Goal: Use online tool/utility: Utilize a website feature to perform a specific function

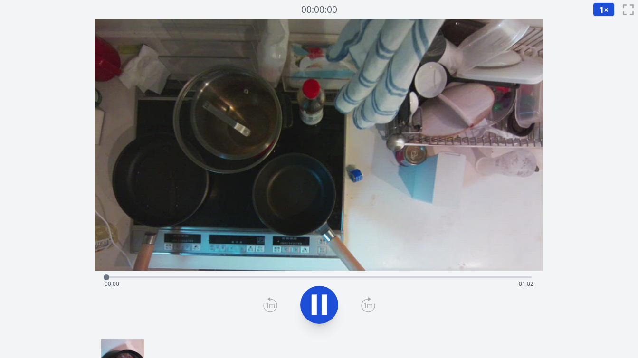
click at [202, 277] on div "経過時間: 00:00 残り時間: 01:02" at bounding box center [319, 283] width 429 height 15
click at [199, 279] on div at bounding box center [202, 277] width 14 height 14
click at [269, 280] on div "経過時間: 00:17 残り時間: 00:45" at bounding box center [319, 283] width 429 height 15
click at [299, 279] on div "経過時間: 00:24 残り時間: 00:38" at bounding box center [319, 283] width 429 height 15
click at [322, 279] on div "経過時間: 00:28 残り時間: 00:33" at bounding box center [319, 283] width 429 height 15
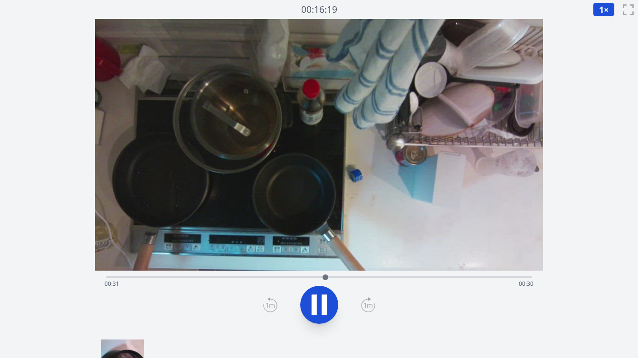
click at [343, 276] on div "経過時間: 00:31 残り時間: 00:30" at bounding box center [318, 276] width 425 height 11
click at [368, 276] on div "経過時間: 00:35 残り時間: 00:27" at bounding box center [318, 276] width 425 height 11
click at [395, 276] on div "経過時間: 00:38 残り時間: 00:24" at bounding box center [319, 283] width 429 height 15
click at [416, 276] on div "経過時間: 00:42 残り時間: 00:20" at bounding box center [319, 283] width 429 height 15
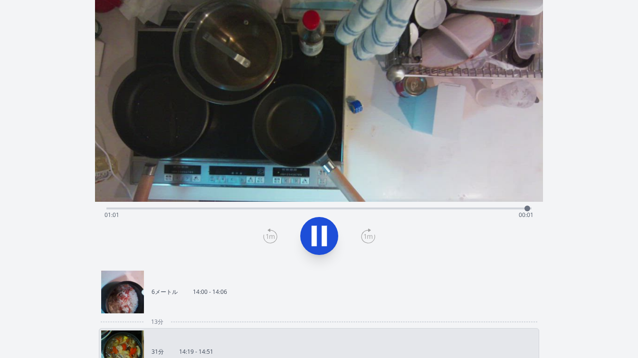
scroll to position [70, 0]
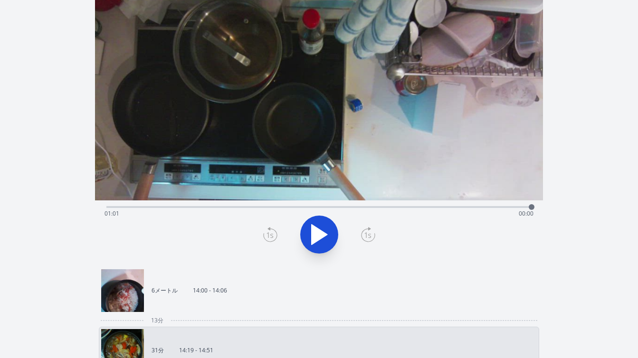
click at [268, 235] on icon at bounding box center [270, 234] width 14 height 15
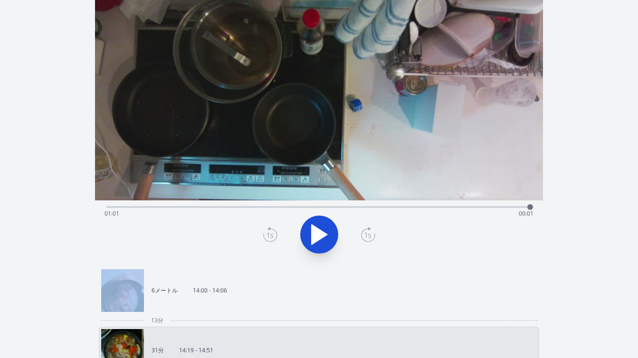
click at [268, 235] on icon at bounding box center [270, 234] width 14 height 15
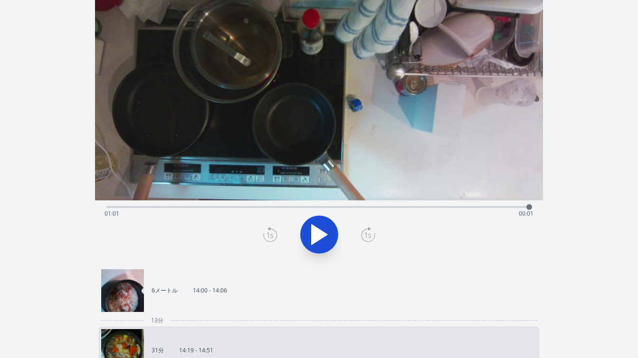
click at [268, 235] on icon at bounding box center [270, 234] width 14 height 15
click at [366, 236] on icon at bounding box center [368, 234] width 14 height 15
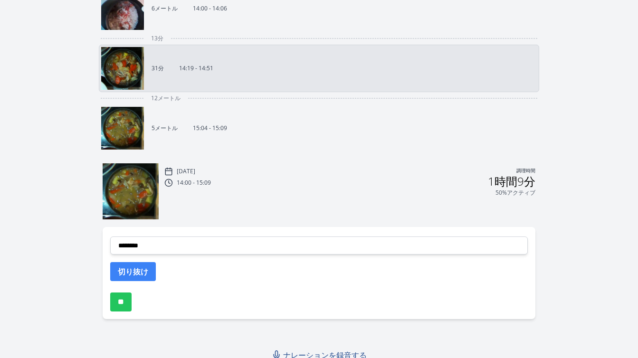
scroll to position [359, 0]
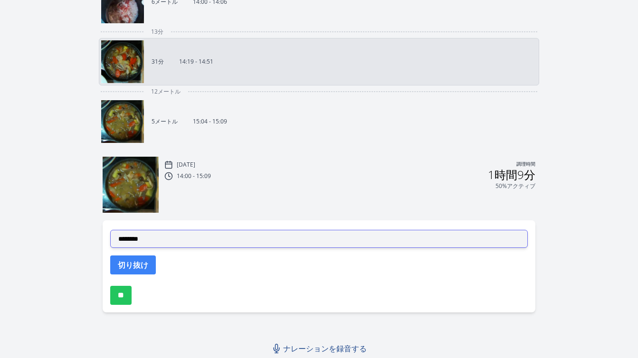
click at [248, 235] on select "**********" at bounding box center [319, 239] width 418 height 18
select select "**********"
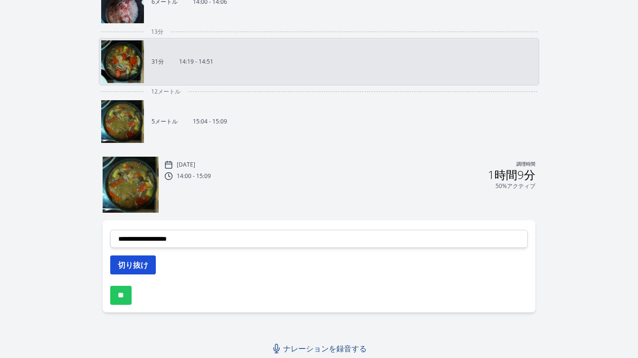
click at [143, 262] on font "切り抜け" at bounding box center [133, 265] width 30 height 10
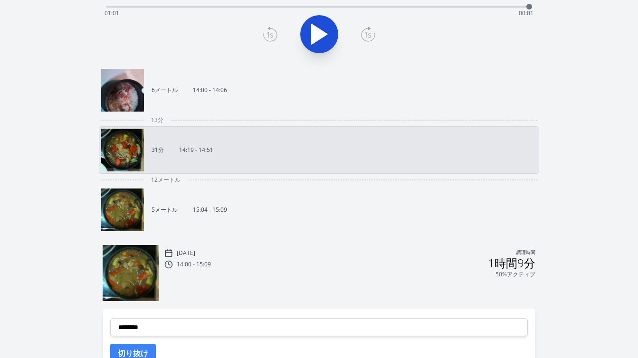
scroll to position [270, 0]
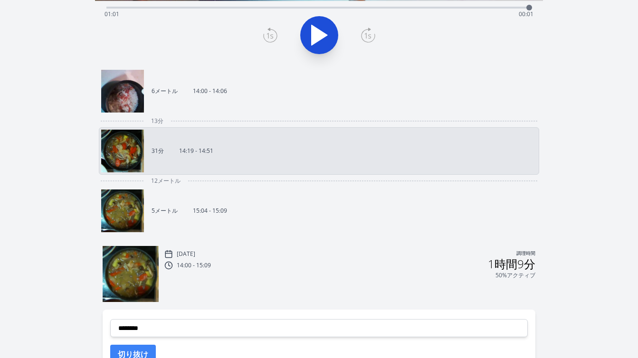
click at [286, 206] on link "5メートル 15:04 - 15:09" at bounding box center [315, 211] width 428 height 43
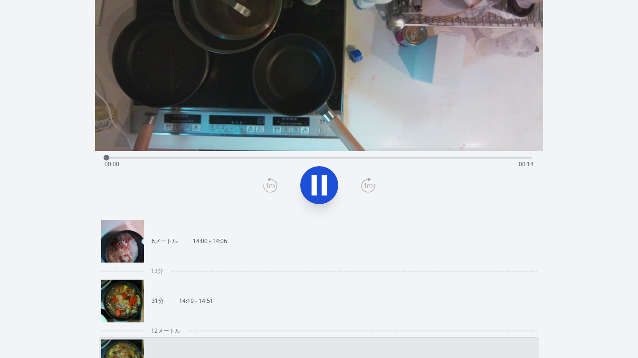
scroll to position [114, 0]
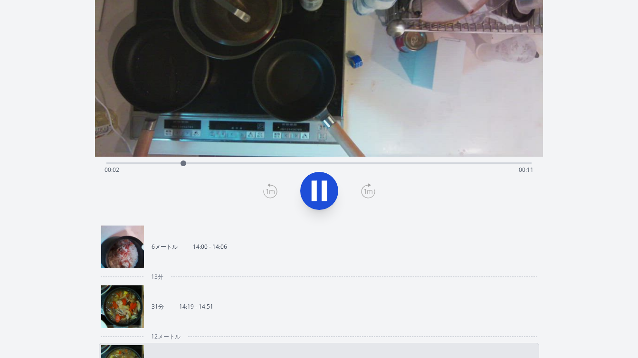
click at [148, 165] on div "経過時間: 00:02 残り時間: 00:11" at bounding box center [319, 169] width 429 height 15
click at [314, 183] on icon at bounding box center [314, 191] width 5 height 20
click at [126, 163] on div "経過時間: 00:02 残り時間: 00:12" at bounding box center [319, 169] width 429 height 15
click at [119, 163] on div at bounding box center [126, 163] width 14 height 14
click at [112, 164] on div at bounding box center [119, 163] width 14 height 14
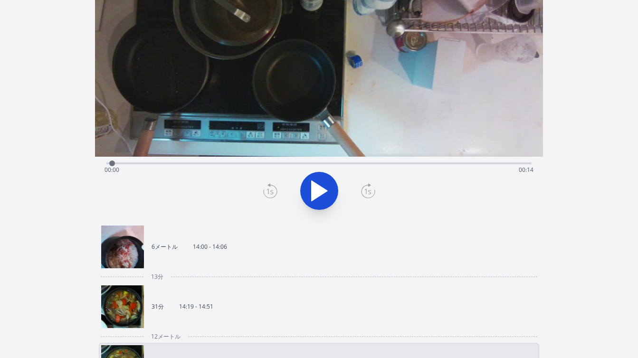
click at [312, 192] on icon at bounding box center [320, 191] width 16 height 20
click at [312, 192] on icon at bounding box center [314, 191] width 5 height 20
click at [272, 194] on icon at bounding box center [270, 190] width 14 height 15
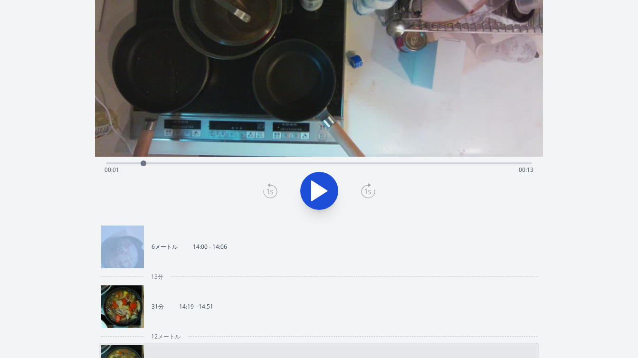
click at [272, 194] on icon at bounding box center [270, 190] width 14 height 15
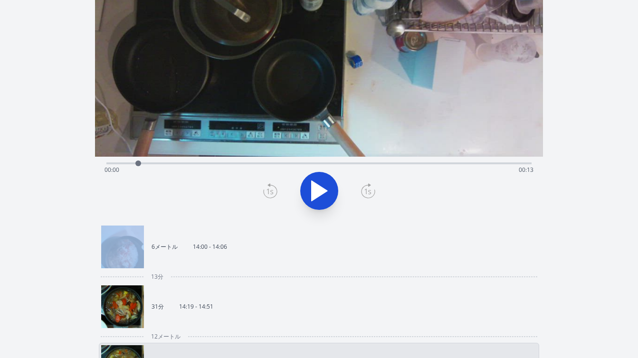
click at [272, 194] on icon at bounding box center [270, 190] width 14 height 15
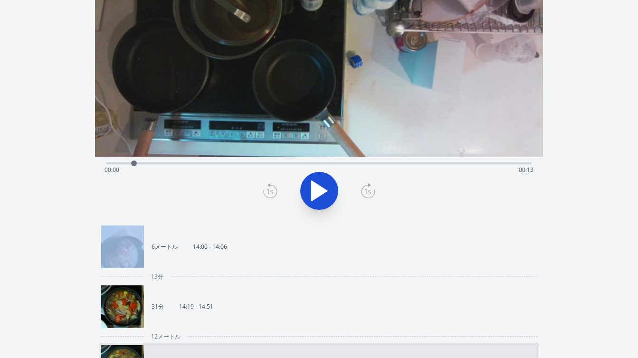
click at [272, 194] on icon at bounding box center [270, 190] width 14 height 15
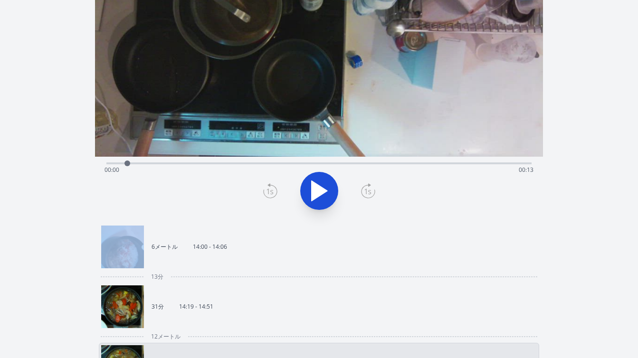
click at [272, 194] on icon at bounding box center [270, 190] width 14 height 15
click at [371, 188] on icon at bounding box center [368, 190] width 14 height 15
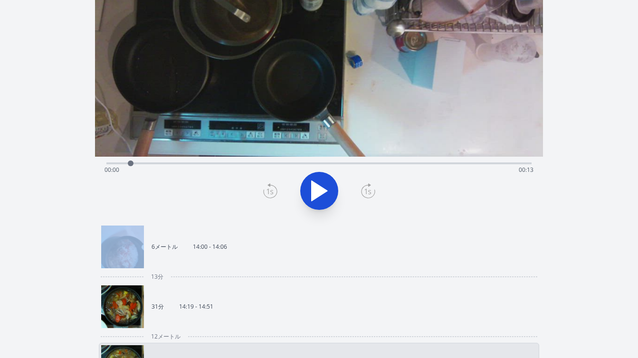
click at [371, 188] on icon at bounding box center [368, 190] width 14 height 15
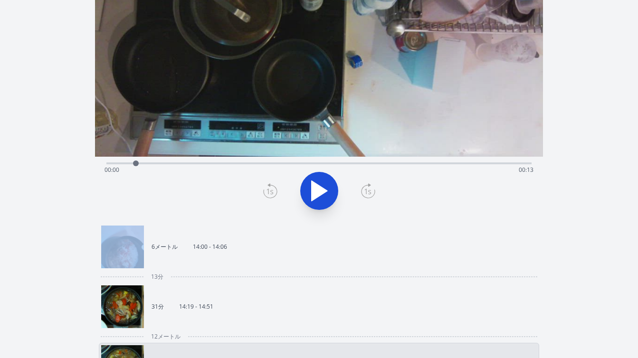
click at [371, 188] on icon at bounding box center [368, 190] width 14 height 15
click at [270, 190] on icon at bounding box center [270, 190] width 14 height 15
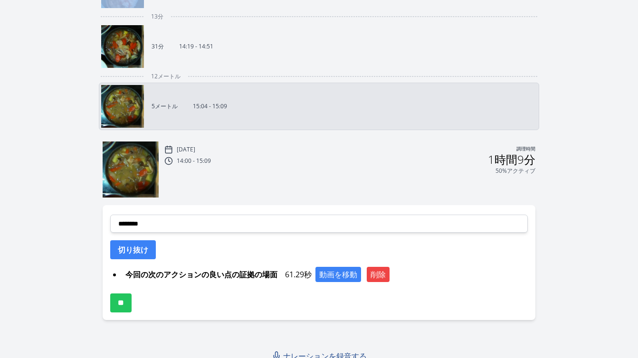
scroll to position [382, 0]
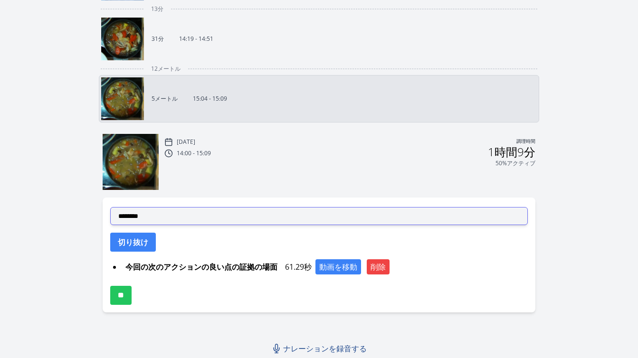
click at [180, 222] on select "**********" at bounding box center [319, 216] width 418 height 18
select select "**********"
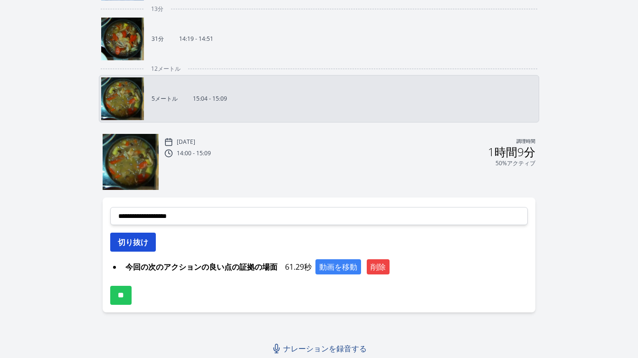
click at [142, 245] on font "切り抜け" at bounding box center [133, 242] width 30 height 10
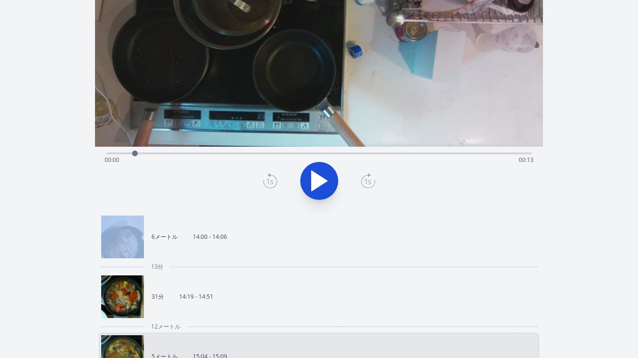
scroll to position [123, 0]
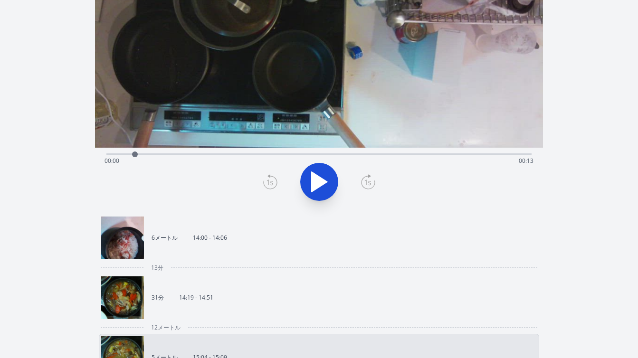
click at [210, 295] on font "14:19 - 14:51" at bounding box center [196, 298] width 34 height 8
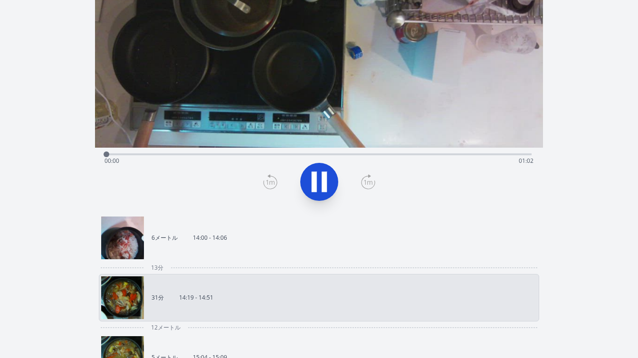
click at [222, 155] on div "経過時間: 00:00 残り時間: 01:02" at bounding box center [319, 160] width 429 height 15
click at [251, 153] on div "経過時間: 00:17 残り時間: 00:45" at bounding box center [318, 153] width 425 height 11
click at [287, 155] on div "経過時間: 00:21 残り時間: 00:40" at bounding box center [319, 160] width 429 height 15
click at [309, 154] on div "経過時間: 00:26 残り時間: 00:35" at bounding box center [319, 160] width 429 height 15
click at [322, 153] on div at bounding box center [316, 154] width 14 height 14
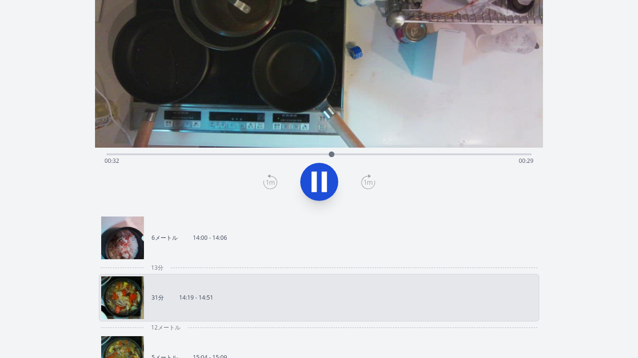
click at [298, 154] on div "経過時間: 00:32 残り時間: 00:29" at bounding box center [319, 160] width 429 height 15
click at [271, 157] on div "経過時間: 00:28 残り時間: 00:34" at bounding box center [319, 160] width 429 height 15
click at [260, 157] on div "経過時間: 00:24 残り時間: 00:37" at bounding box center [319, 160] width 429 height 15
click at [242, 154] on div "経過時間: 00:23 残り時間: 00:39" at bounding box center [319, 160] width 429 height 15
click at [324, 181] on icon at bounding box center [324, 182] width 5 height 20
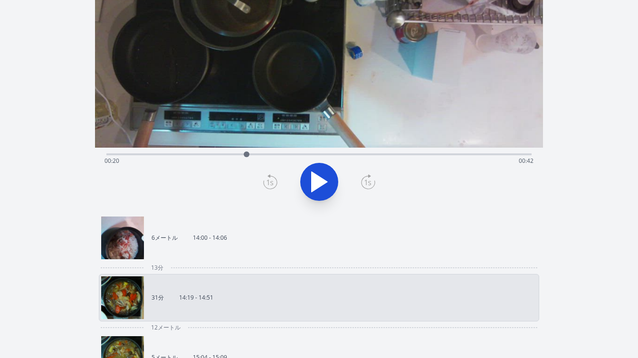
click at [226, 155] on div "経過時間: 00:20 残り時間: 00:42" at bounding box center [319, 160] width 429 height 15
click at [211, 152] on div "経過時間: 00:17 残り時間: 00:45" at bounding box center [318, 153] width 425 height 11
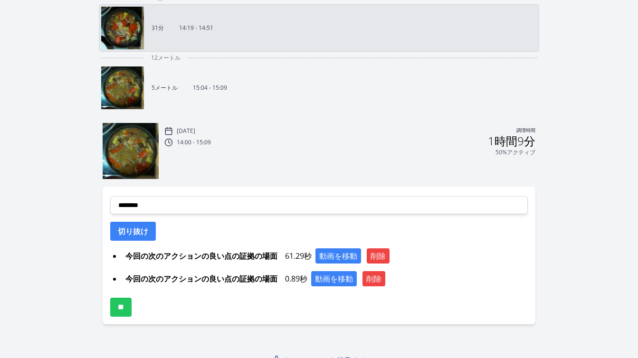
scroll to position [405, 0]
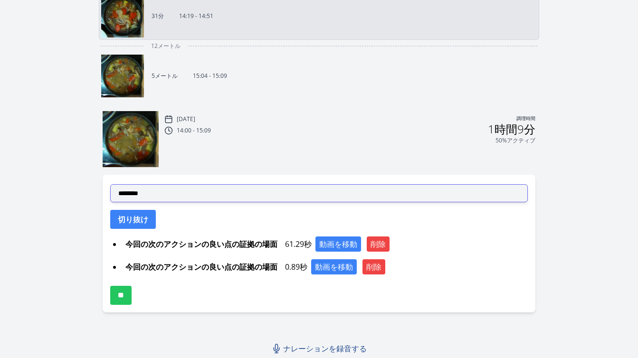
click at [251, 194] on select "**********" at bounding box center [319, 193] width 418 height 18
select select "**********"
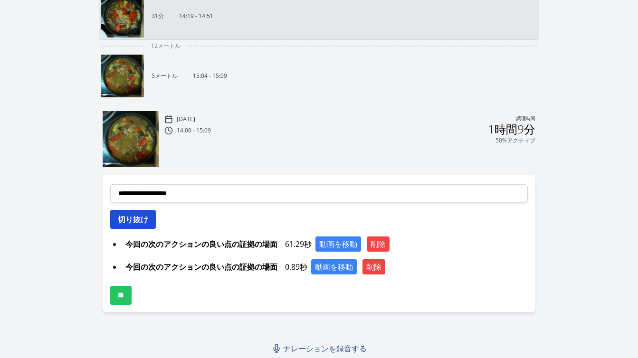
click at [146, 221] on font "切り抜け" at bounding box center [133, 219] width 30 height 10
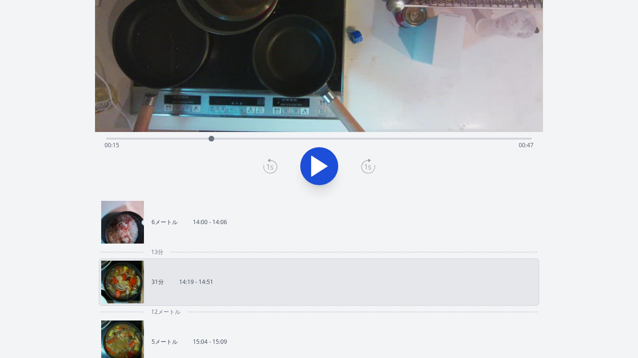
scroll to position [138, 0]
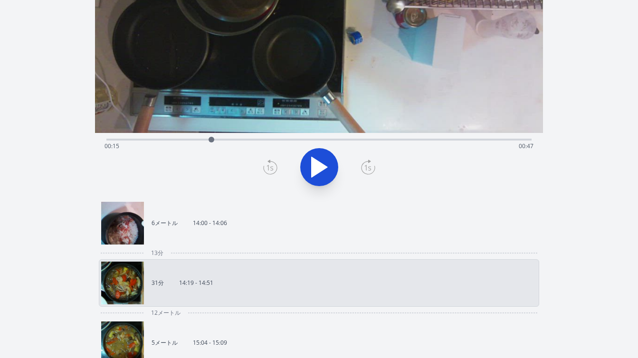
click at [506, 140] on div "経過時間: 00:15 残り時間: 00:47" at bounding box center [319, 146] width 429 height 15
click at [520, 139] on div "経過時間: 00:57 残り時間: 00:04" at bounding box center [319, 146] width 429 height 15
click at [526, 140] on div at bounding box center [520, 140] width 14 height 14
click at [529, 140] on div at bounding box center [527, 140] width 6 height 6
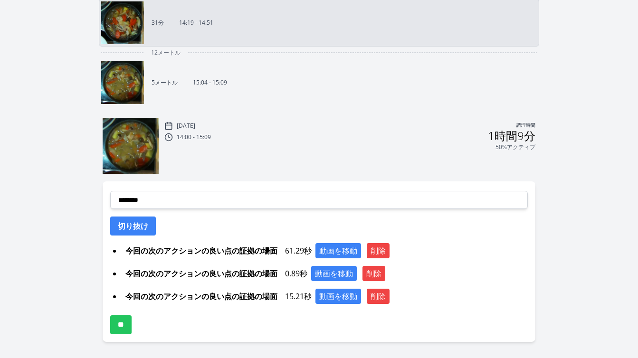
scroll to position [428, 0]
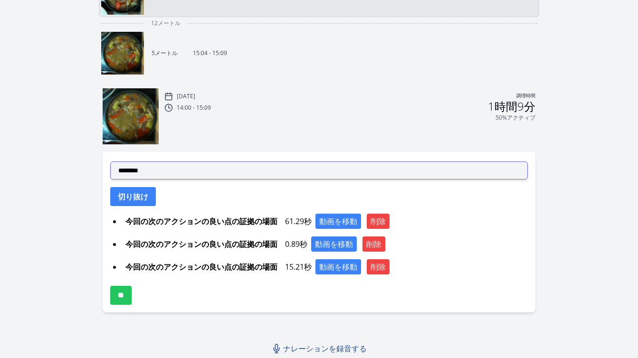
click at [240, 170] on select "**********" at bounding box center [319, 171] width 418 height 18
select select "**********"
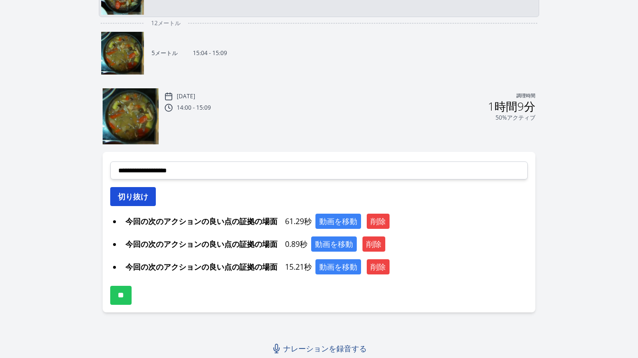
click at [145, 199] on font "切り抜け" at bounding box center [133, 196] width 30 height 10
select select
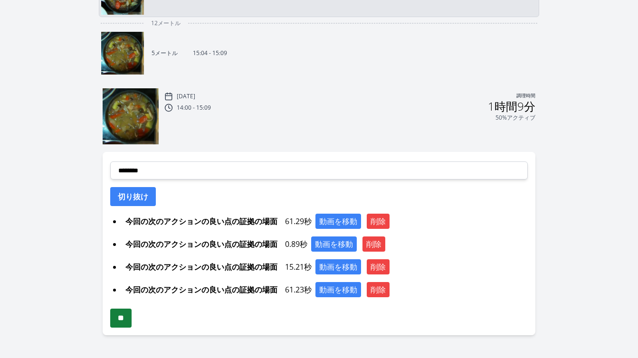
click at [129, 322] on input "**" at bounding box center [120, 318] width 21 height 19
